Goal: Task Accomplishment & Management: Use online tool/utility

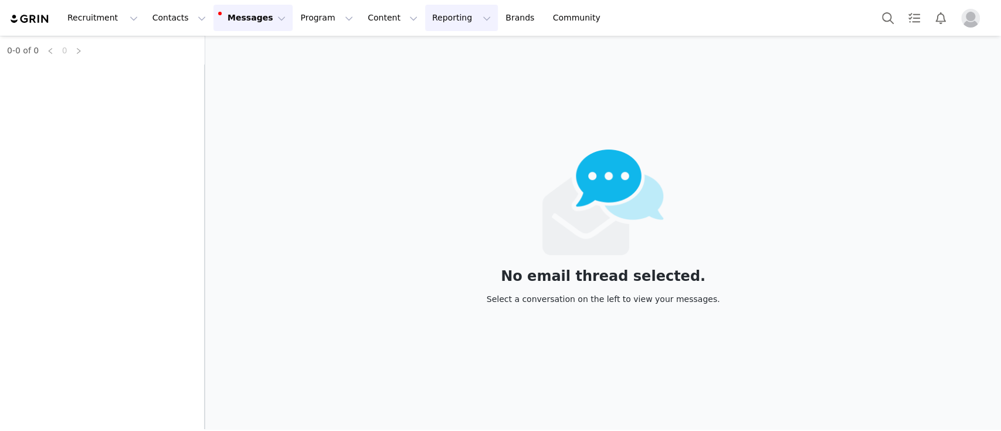
click at [425, 22] on button "Reporting Reporting" at bounding box center [461, 18] width 73 height 26
click at [418, 73] on p "Report Builder" at bounding box center [421, 73] width 59 height 12
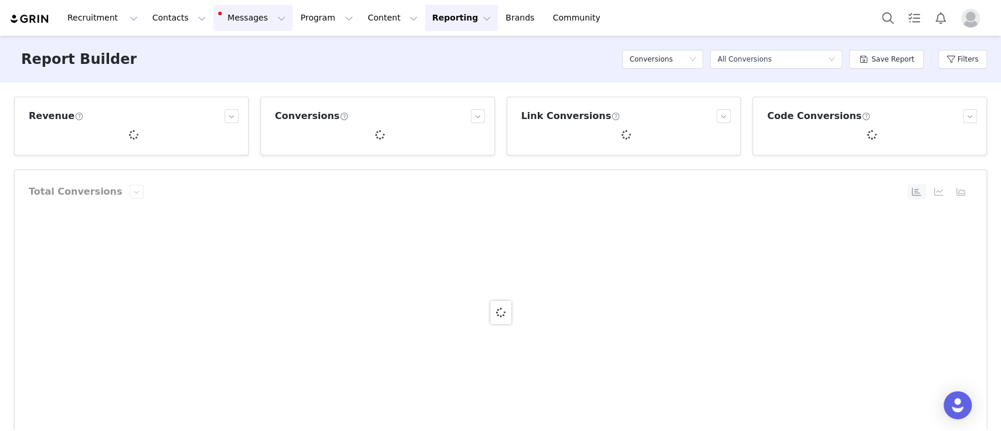
click at [232, 24] on button "Messages Messages" at bounding box center [253, 18] width 79 height 26
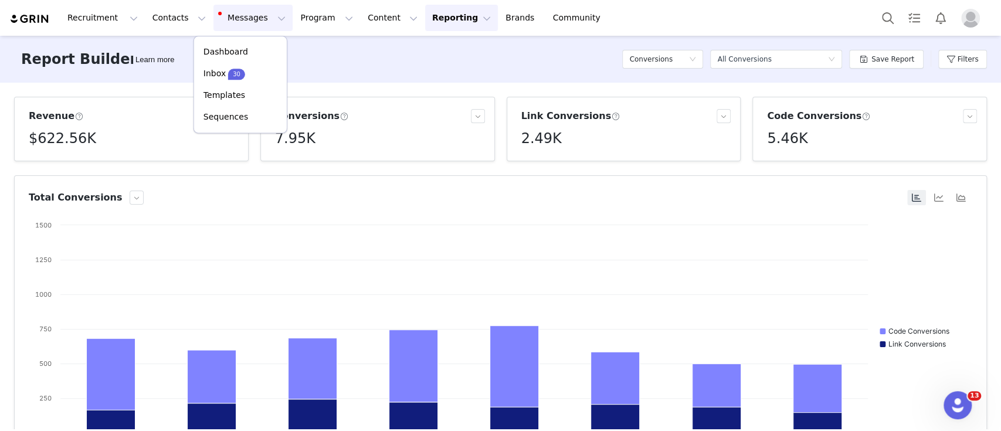
click at [232, 24] on button "Messages Messages" at bounding box center [253, 18] width 79 height 26
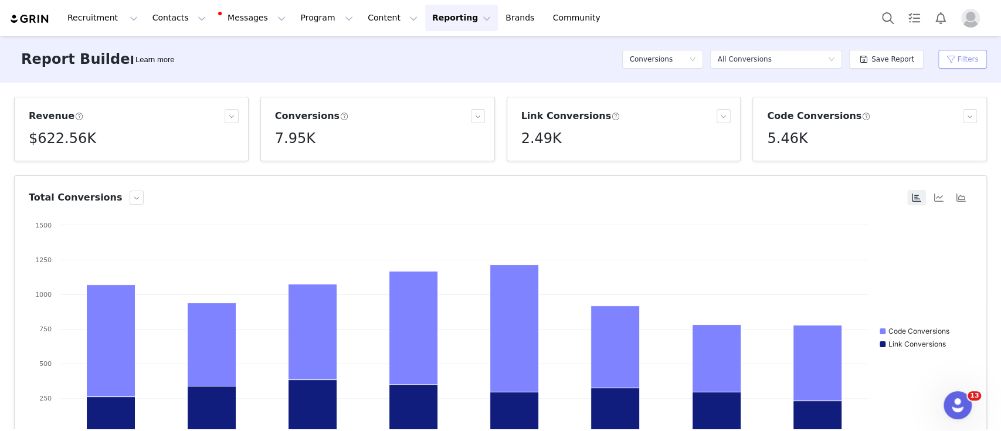
click at [962, 65] on button "Filters" at bounding box center [963, 59] width 49 height 19
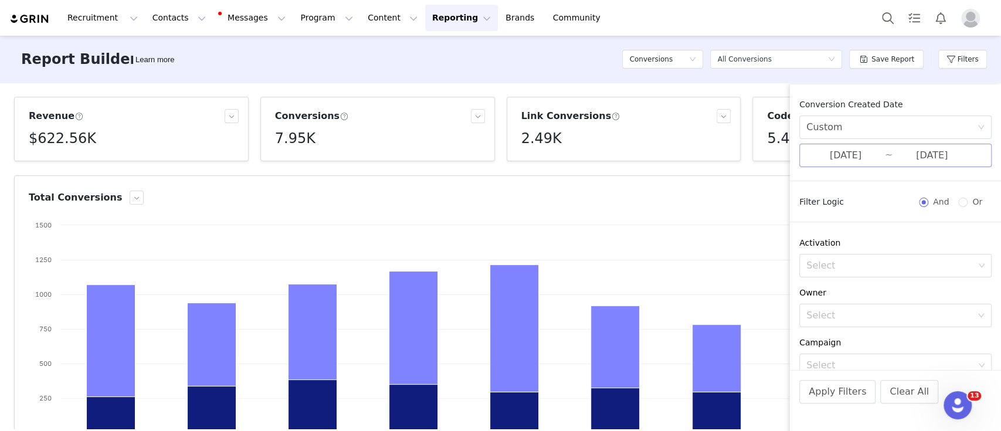
click at [826, 155] on input "[DATE]" at bounding box center [846, 155] width 79 height 15
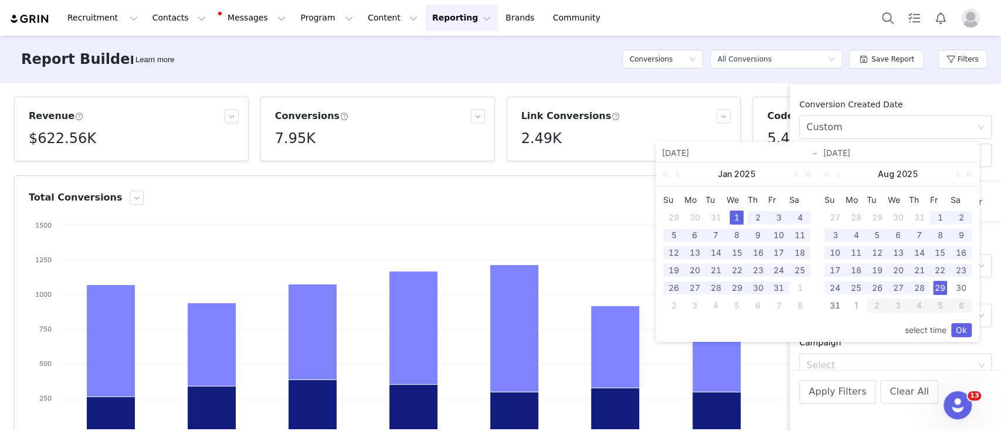
click at [737, 215] on div "1" at bounding box center [737, 218] width 14 height 14
click at [833, 307] on div "31" at bounding box center [835, 306] width 14 height 14
type input "[DATE]"
click at [961, 329] on link "Ok" at bounding box center [961, 330] width 21 height 14
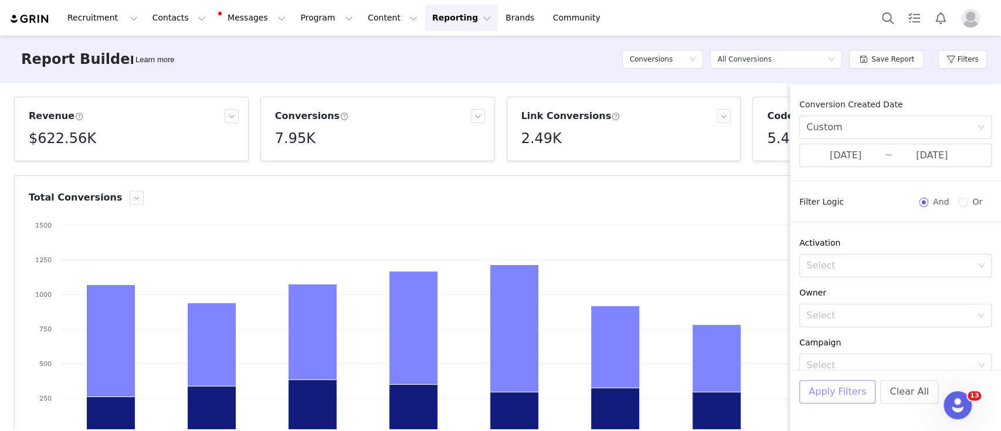
click at [827, 387] on button "Apply Filters" at bounding box center [838, 391] width 76 height 23
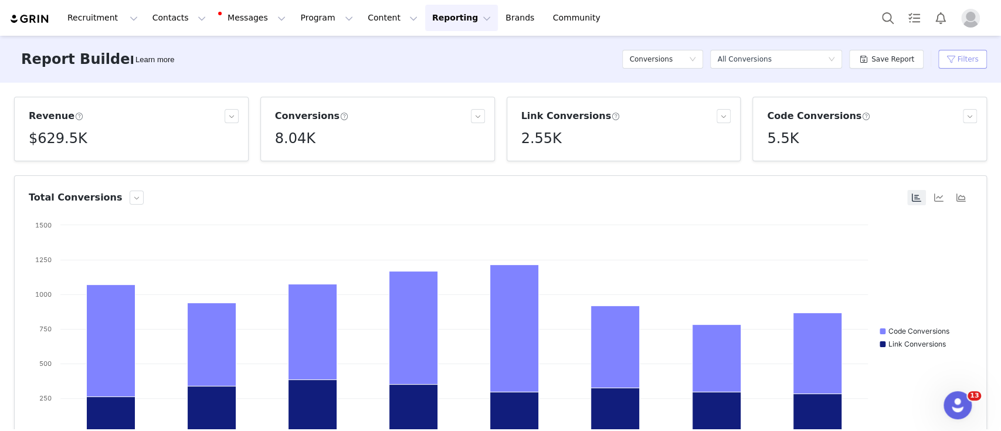
click at [956, 68] on button "Filters" at bounding box center [963, 59] width 49 height 19
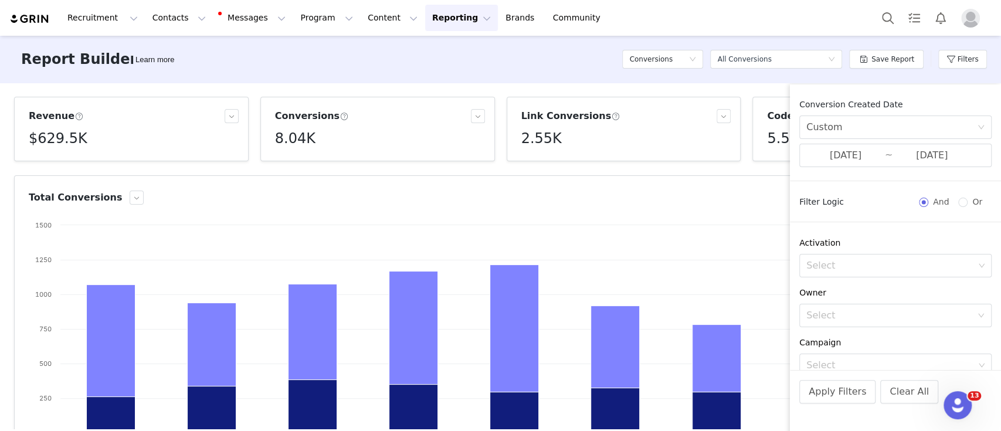
click at [751, 176] on article "Total Conversions Created with Highcharts 9.3.3 Chart title Code Conversions Li…" at bounding box center [500, 318] width 973 height 286
click at [960, 63] on button "Filters" at bounding box center [963, 59] width 49 height 19
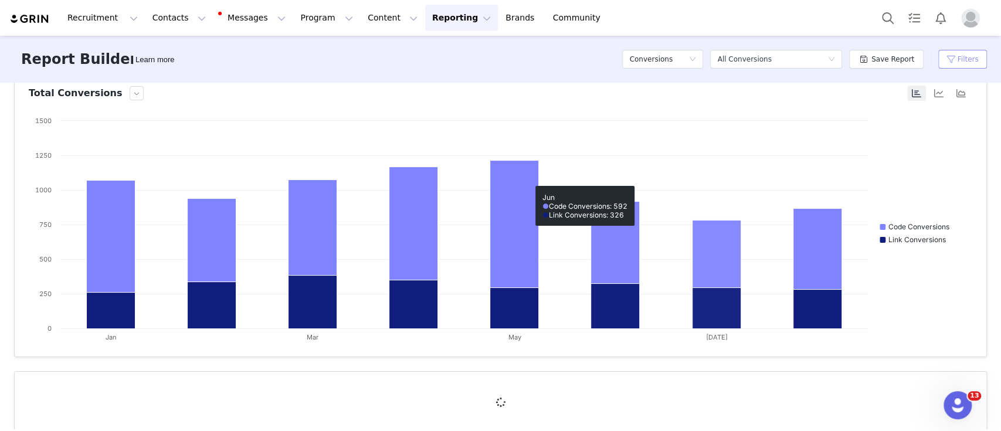
scroll to position [122, 0]
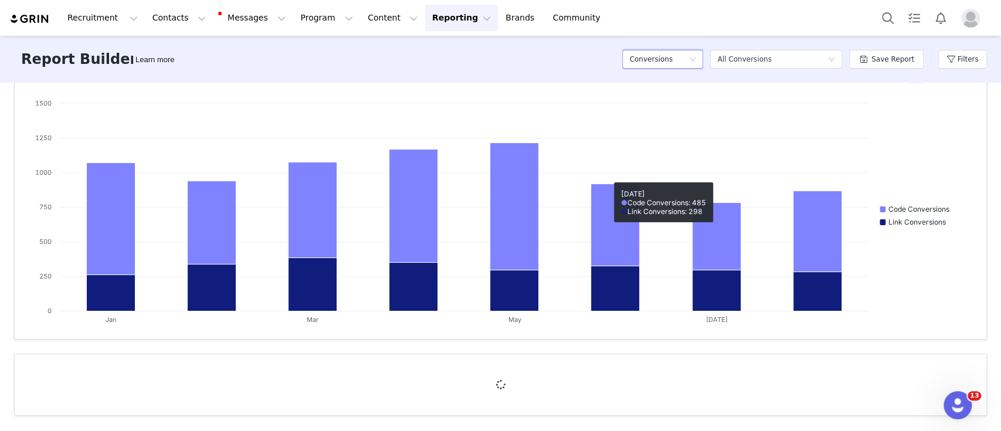
click at [685, 60] on div "Conversions" at bounding box center [658, 59] width 59 height 18
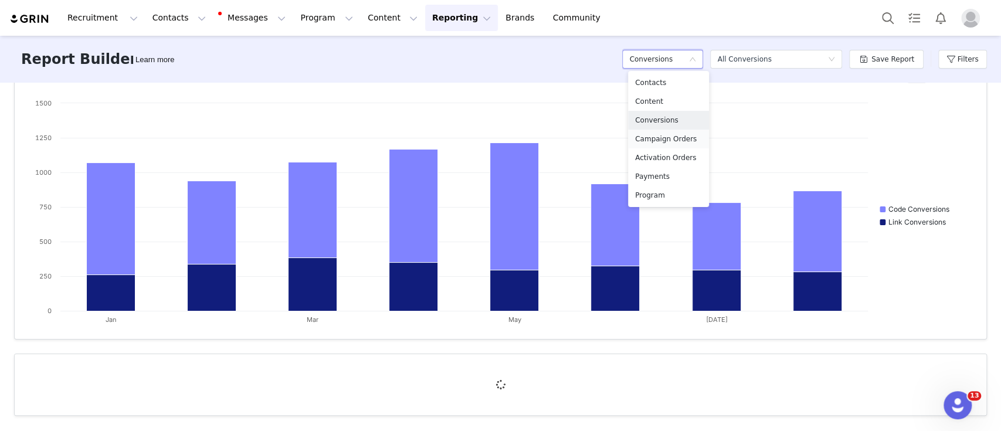
click at [686, 144] on h5 "Campaign Orders" at bounding box center [668, 139] width 67 height 13
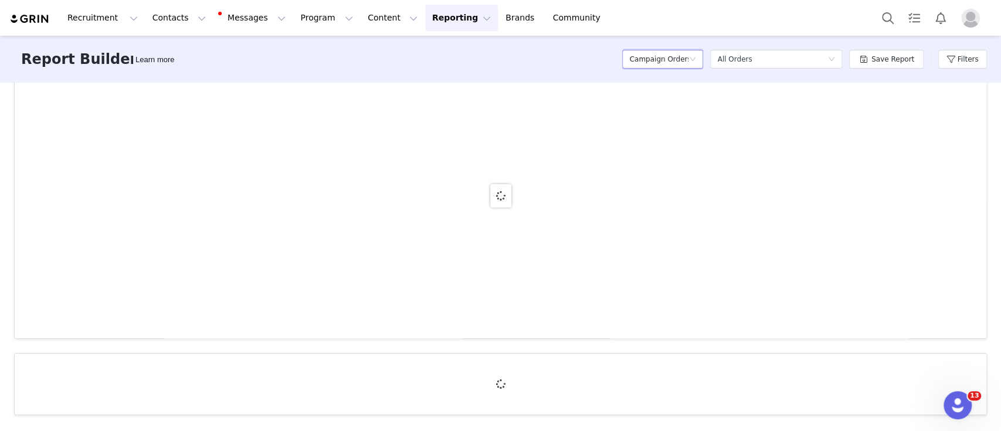
scroll to position [116, 0]
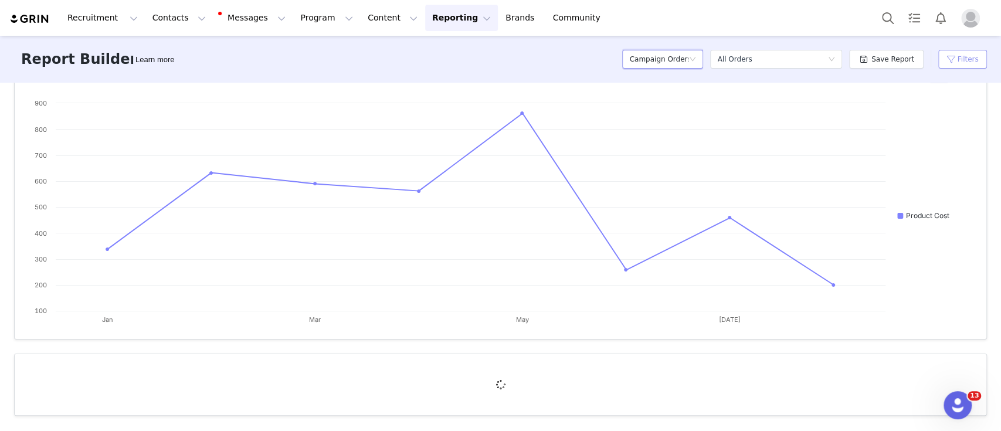
click at [971, 63] on button "Filters" at bounding box center [963, 59] width 49 height 19
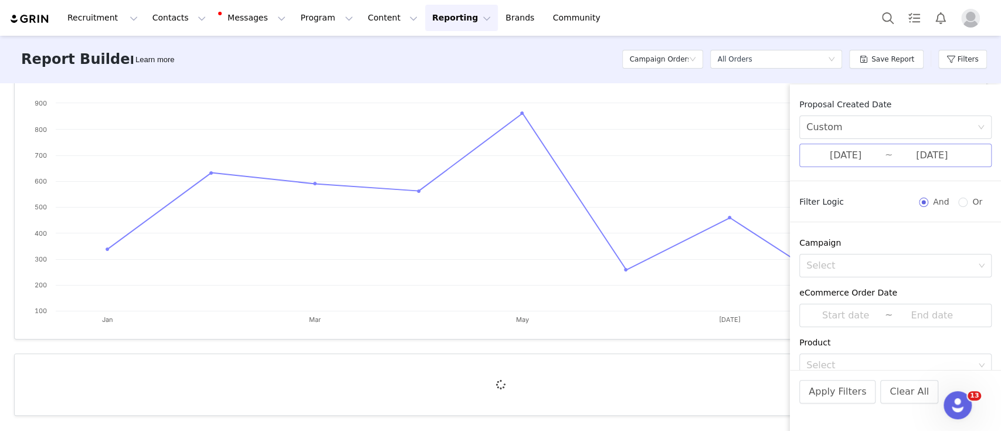
click at [852, 159] on input "[DATE]" at bounding box center [846, 155] width 79 height 15
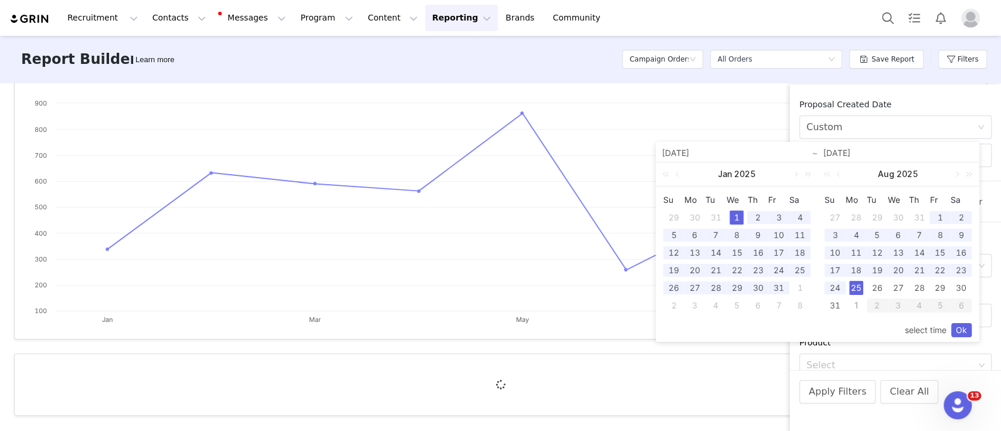
click at [733, 219] on div "1" at bounding box center [737, 218] width 14 height 14
click at [836, 308] on div "31" at bounding box center [835, 306] width 14 height 14
type input "[DATE]"
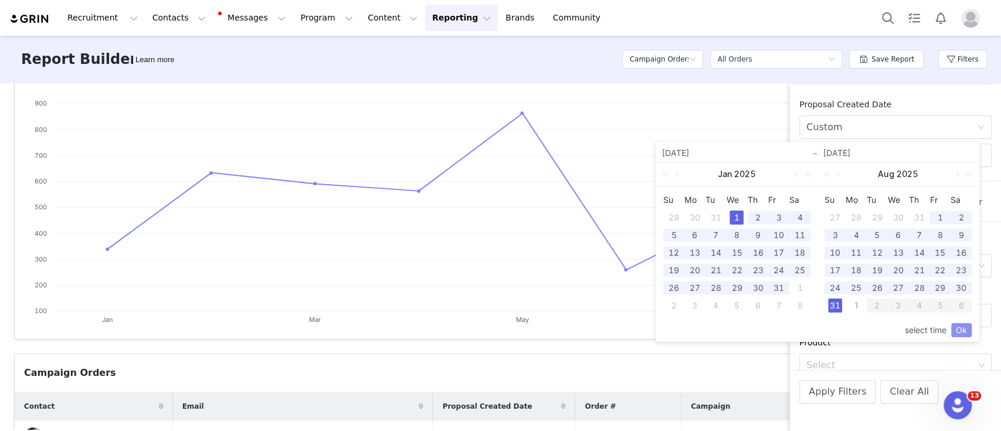
click at [960, 330] on link "Ok" at bounding box center [961, 330] width 21 height 14
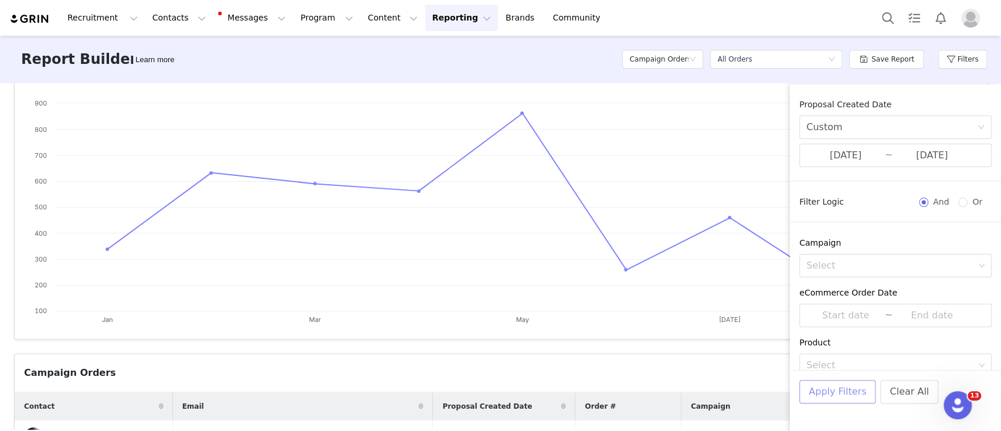
click at [819, 388] on button "Apply Filters" at bounding box center [838, 391] width 76 height 23
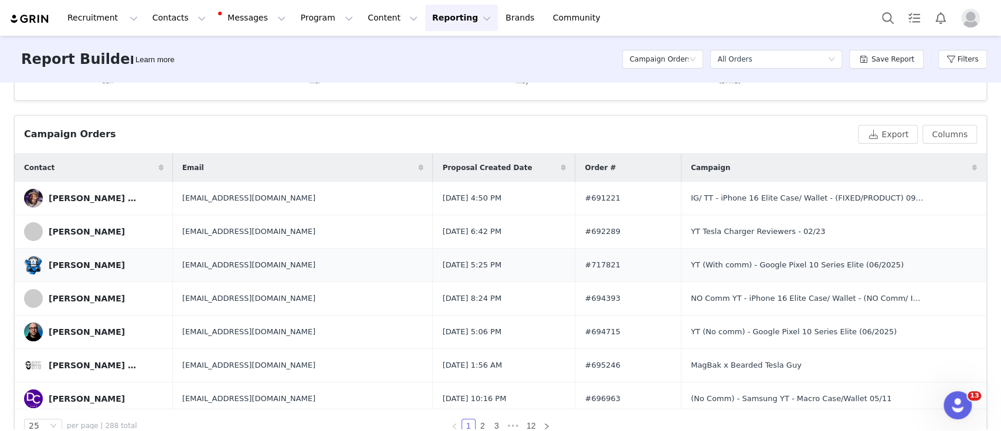
scroll to position [388, 0]
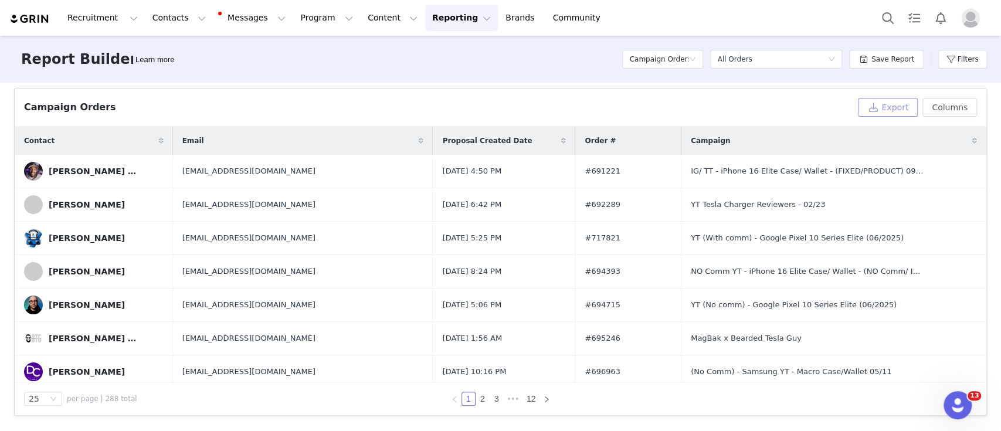
click at [878, 102] on button "Export" at bounding box center [888, 107] width 60 height 19
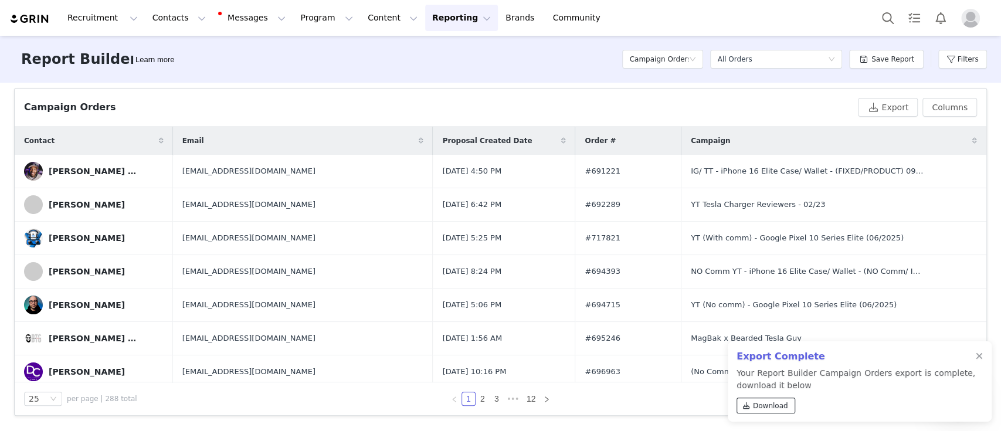
click at [750, 402] on span at bounding box center [746, 406] width 11 height 11
click at [648, 63] on h5 "Campaign Orders" at bounding box center [658, 59] width 59 height 18
click at [659, 117] on h5 "Conversions" at bounding box center [668, 120] width 67 height 13
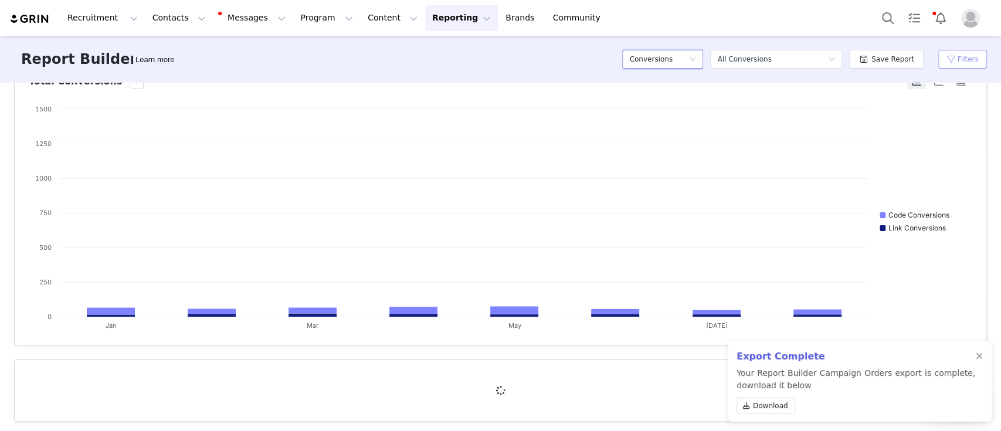
scroll to position [122, 0]
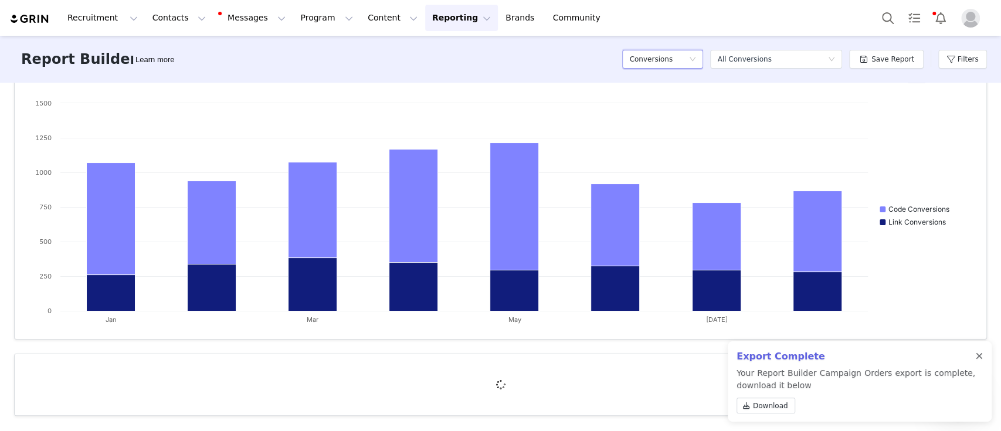
click at [977, 358] on div at bounding box center [979, 356] width 7 height 9
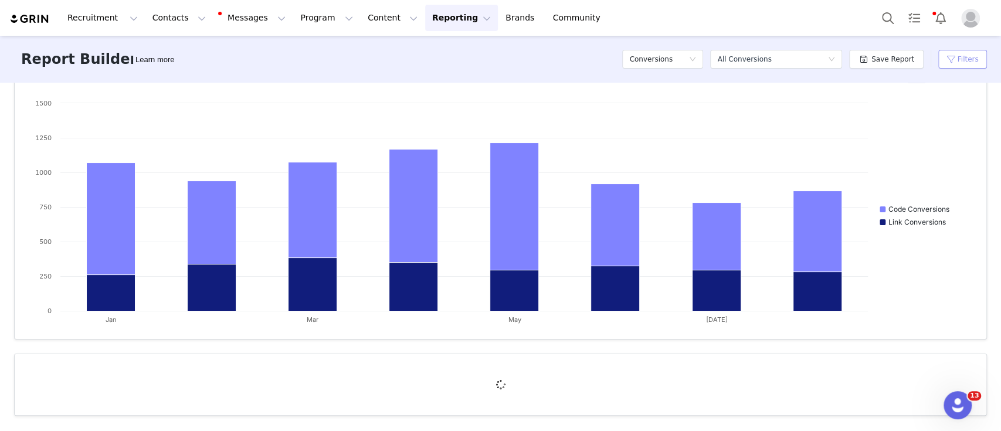
click at [948, 59] on button "Filters" at bounding box center [963, 59] width 49 height 19
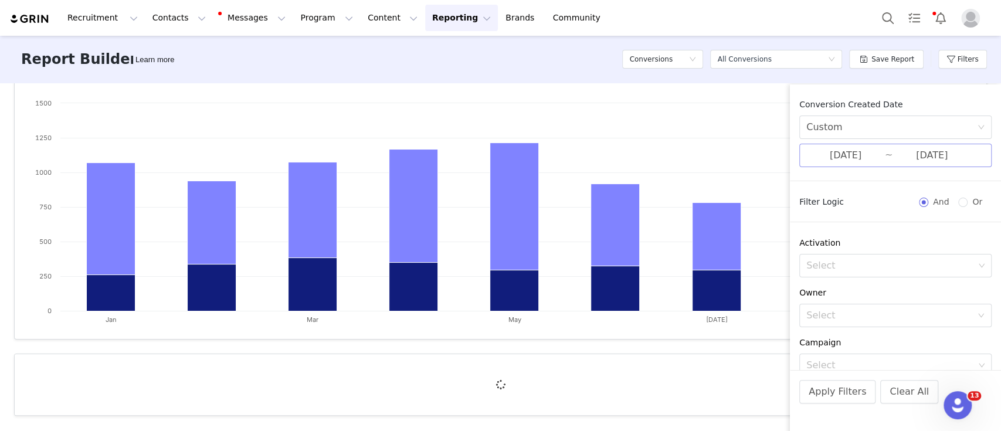
click at [853, 157] on input "[DATE]" at bounding box center [846, 155] width 79 height 15
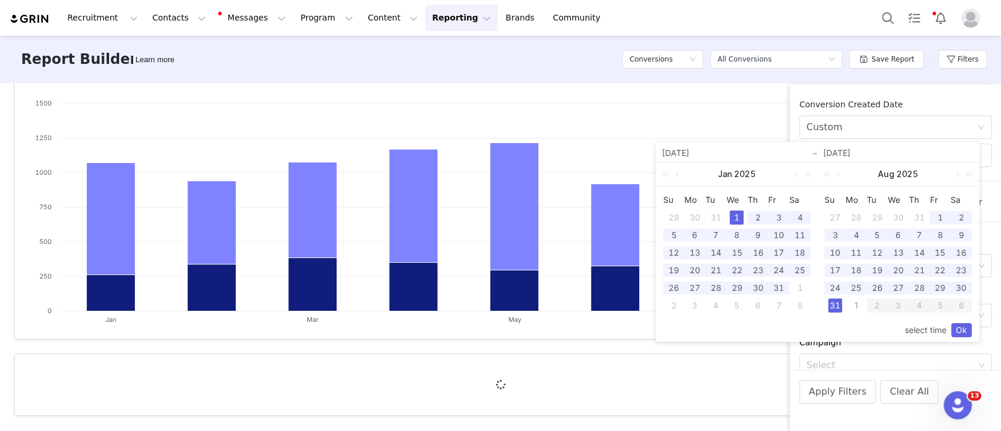
click at [737, 218] on div "1" at bounding box center [737, 218] width 14 height 14
click at [835, 306] on div "31" at bounding box center [835, 306] width 14 height 14
click at [957, 329] on link "Ok" at bounding box center [961, 330] width 21 height 14
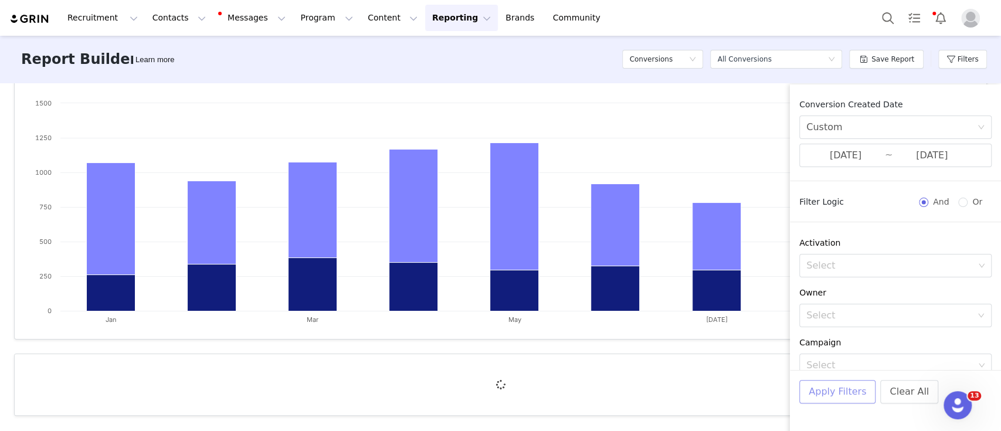
click at [852, 391] on button "Apply Filters" at bounding box center [838, 391] width 76 height 23
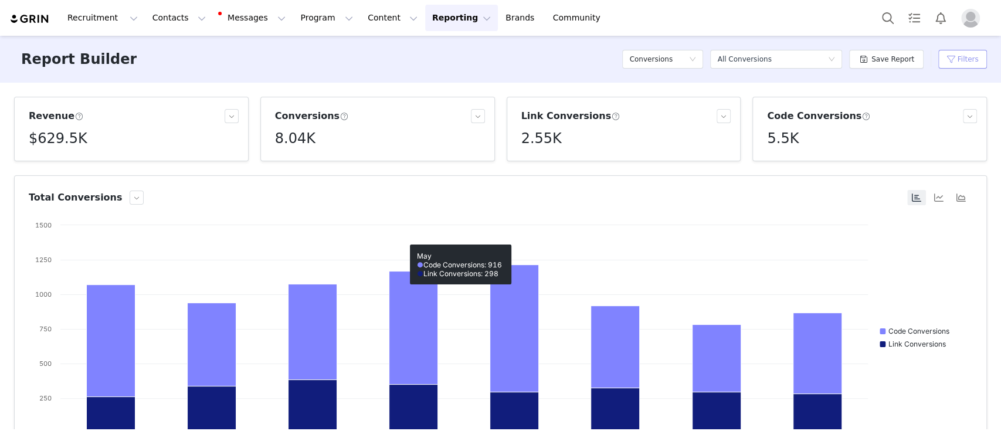
click at [954, 63] on button "Filters" at bounding box center [963, 59] width 49 height 19
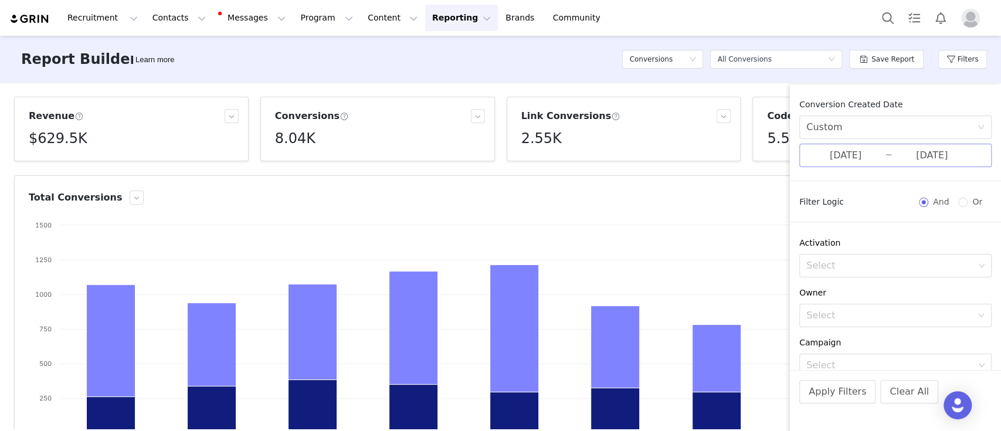
click at [845, 155] on input "[DATE]" at bounding box center [846, 155] width 79 height 15
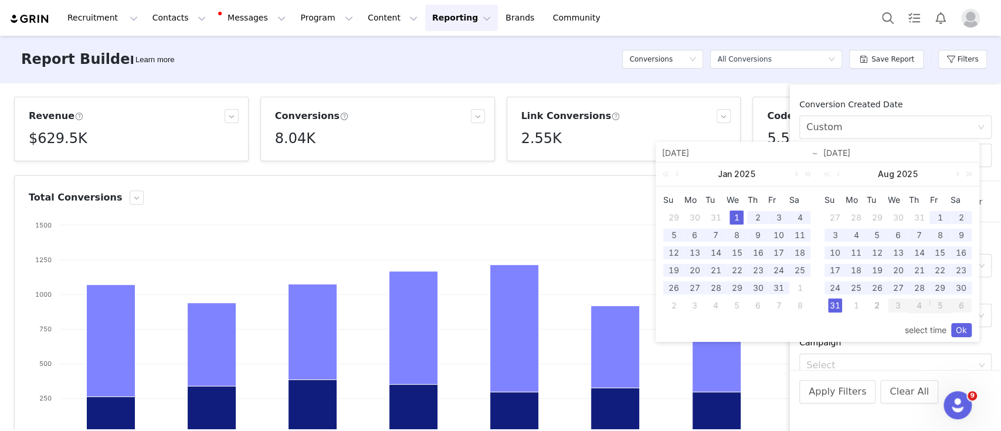
click at [732, 214] on div "1" at bounding box center [737, 218] width 14 height 14
click at [835, 309] on div "31" at bounding box center [835, 306] width 14 height 14
click at [957, 332] on link "Ok" at bounding box center [961, 330] width 21 height 14
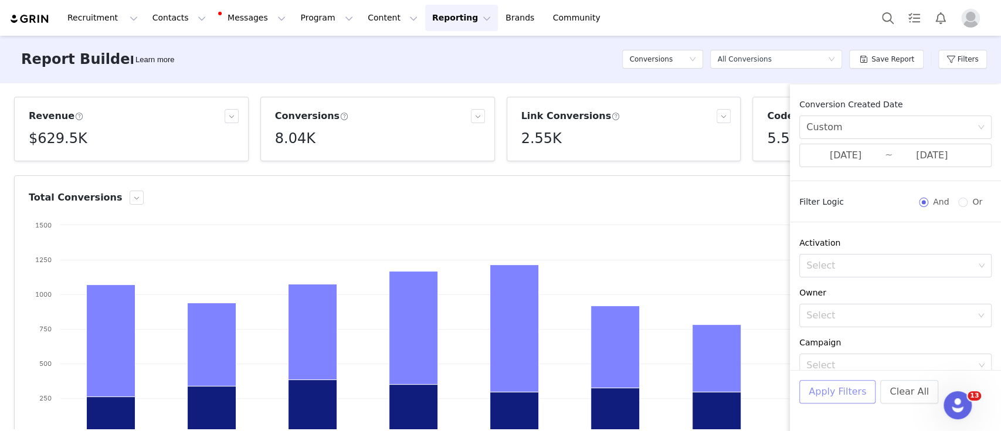
click at [845, 394] on button "Apply Filters" at bounding box center [838, 391] width 76 height 23
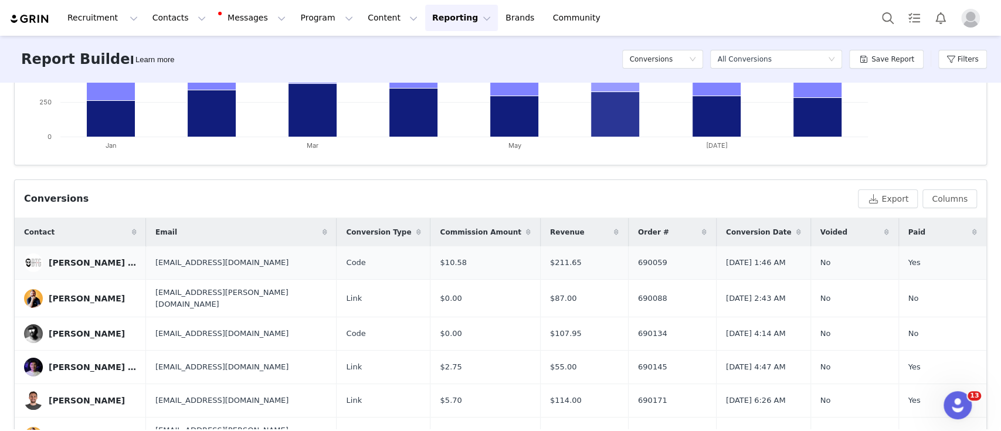
scroll to position [388, 0]
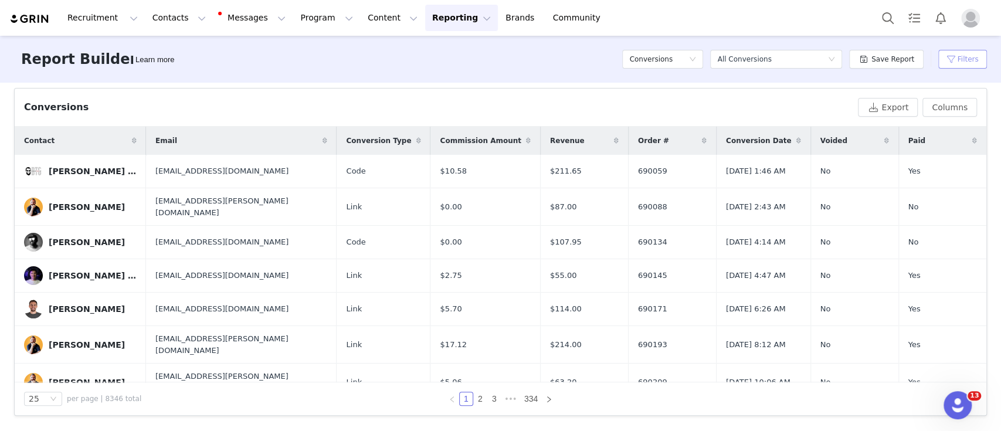
click at [972, 52] on button "Filters" at bounding box center [963, 59] width 49 height 19
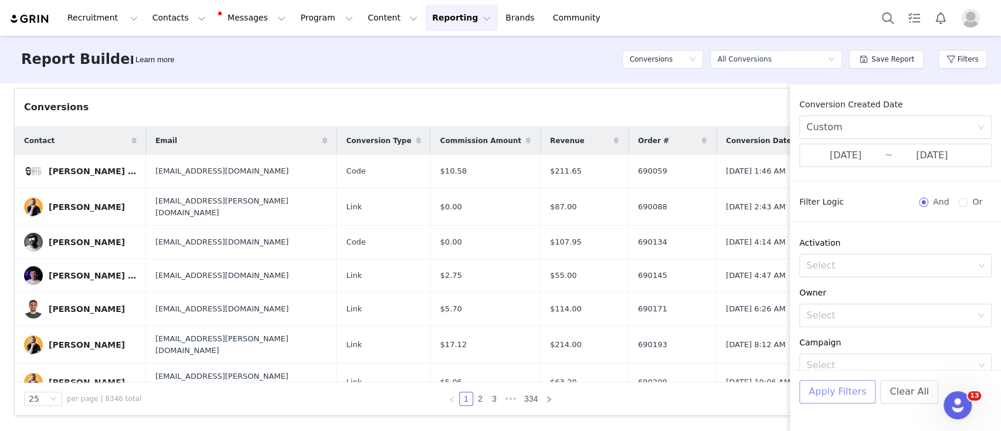
click at [827, 391] on button "Apply Filters" at bounding box center [838, 391] width 76 height 23
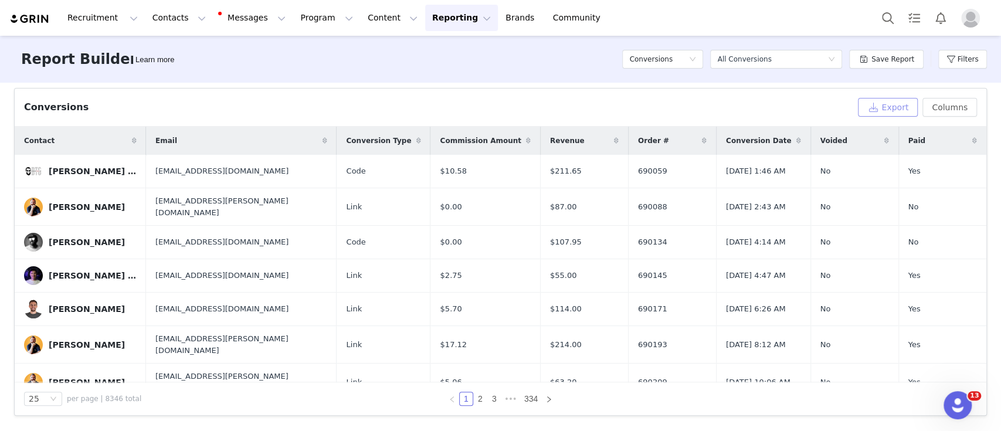
click at [871, 110] on button "Export" at bounding box center [888, 107] width 60 height 19
click at [993, 422] on div at bounding box center [993, 422] width 0 height 0
click at [873, 107] on button "Export" at bounding box center [888, 107] width 60 height 19
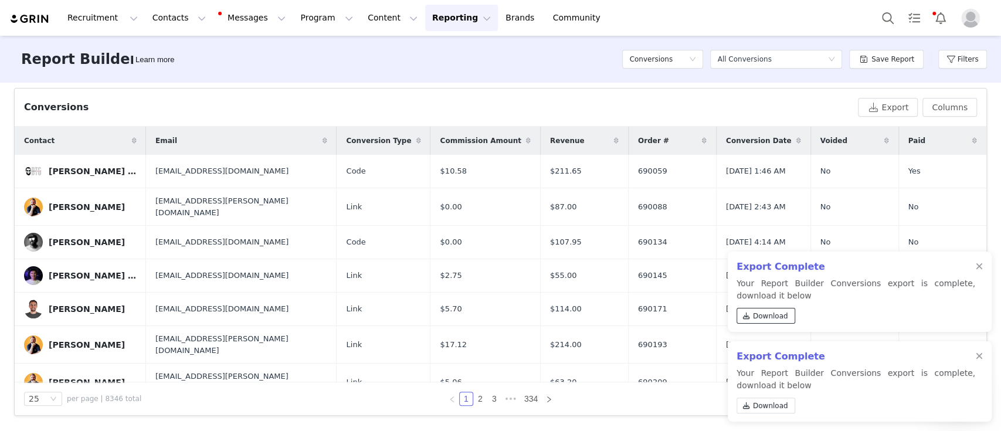
click at [781, 315] on span "Download" at bounding box center [770, 316] width 35 height 11
click at [181, 22] on button "Contacts Contacts" at bounding box center [178, 18] width 67 height 26
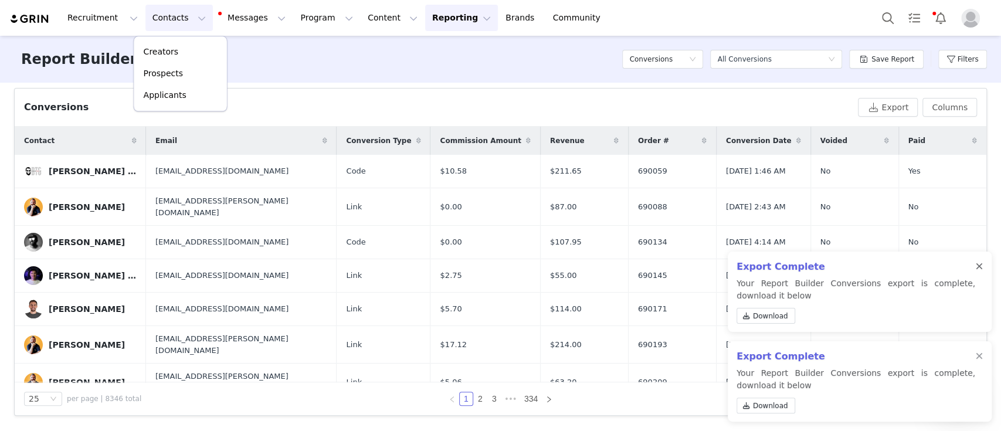
click at [978, 265] on div at bounding box center [979, 266] width 7 height 9
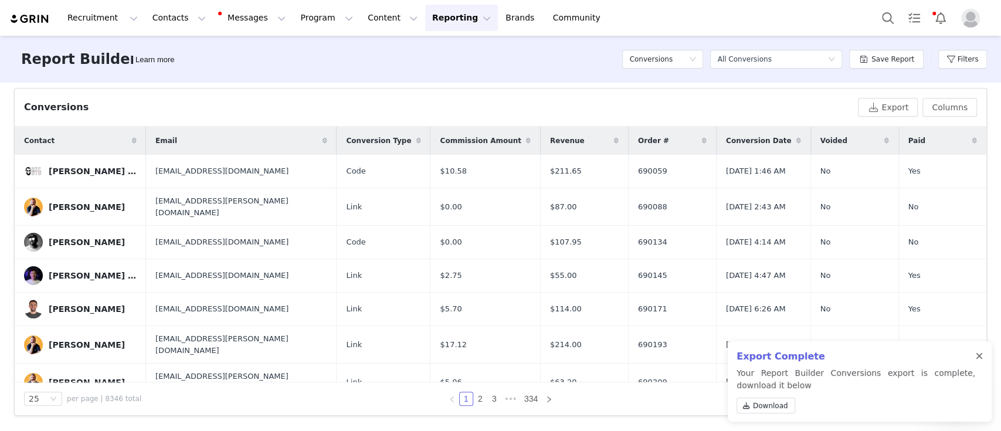
click at [977, 358] on div at bounding box center [979, 356] width 7 height 9
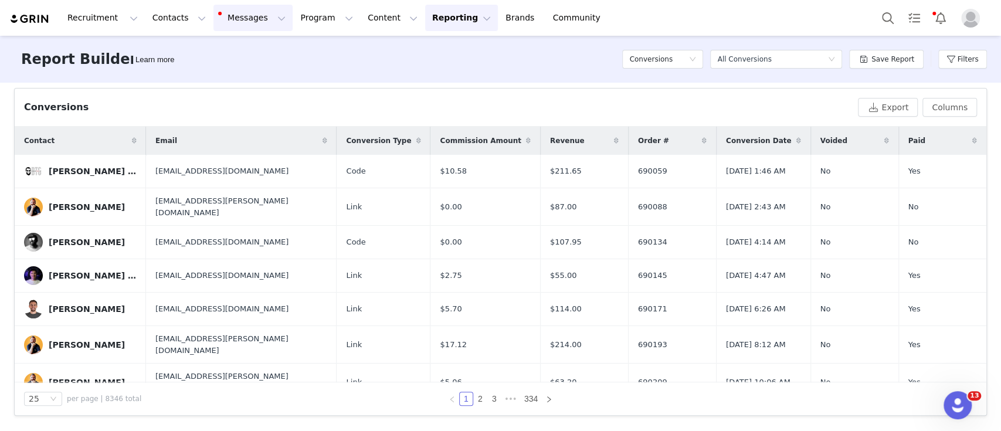
click at [231, 29] on button "Messages Messages" at bounding box center [253, 18] width 79 height 26
